Goal: Information Seeking & Learning: Learn about a topic

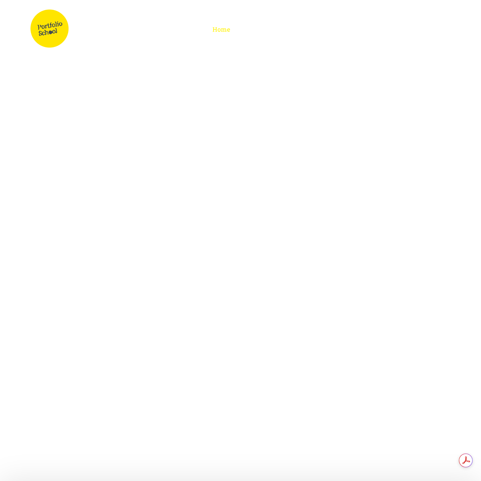
click at [156, 272] on p "Our hands-on approach enables students to problem-solve, iterate, take risks, i…" at bounding box center [240, 304] width 305 height 77
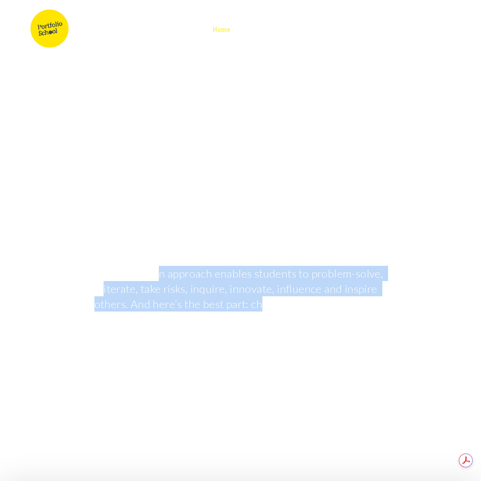
drag, startPoint x: 152, startPoint y: 274, endPoint x: 219, endPoint y: 297, distance: 70.3
click at [219, 297] on p "Our hands-on approach enables students to problem-solve, iterate, take risks, i…" at bounding box center [240, 304] width 305 height 77
copy p "n approach enables students to problem-solve, iterate, take risks, inquire, inn…"
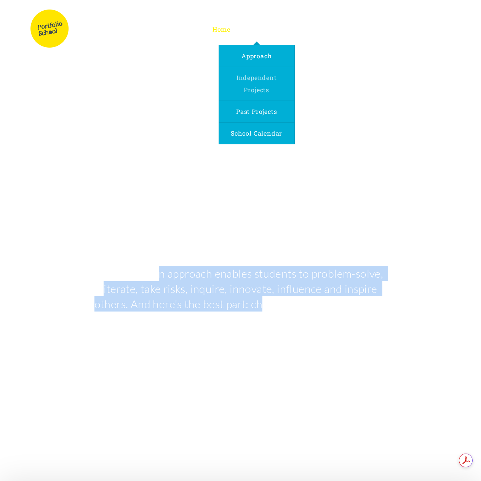
click at [251, 81] on span "Independent Projects" at bounding box center [256, 83] width 40 height 20
